Goal: Task Accomplishment & Management: Manage account settings

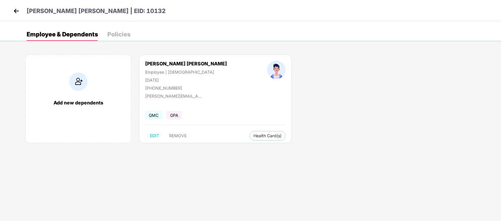
click at [17, 8] on img at bounding box center [16, 11] width 9 height 9
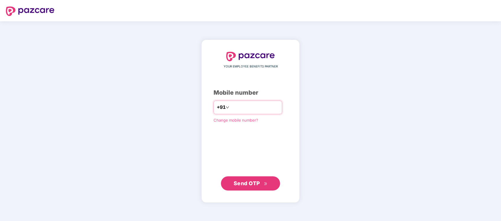
click at [237, 104] on input "number" at bounding box center [254, 107] width 48 height 9
type input "**********"
click at [241, 179] on span "Send OTP" at bounding box center [250, 183] width 34 height 8
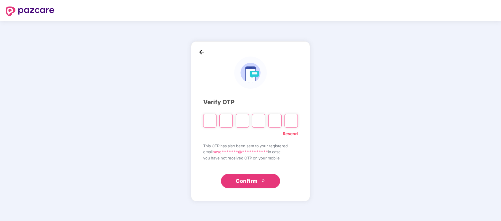
paste input "*"
type input "*"
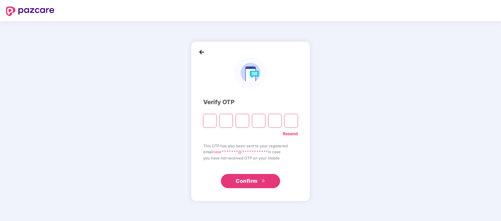
type input "*"
